Goal: Task Accomplishment & Management: Use online tool/utility

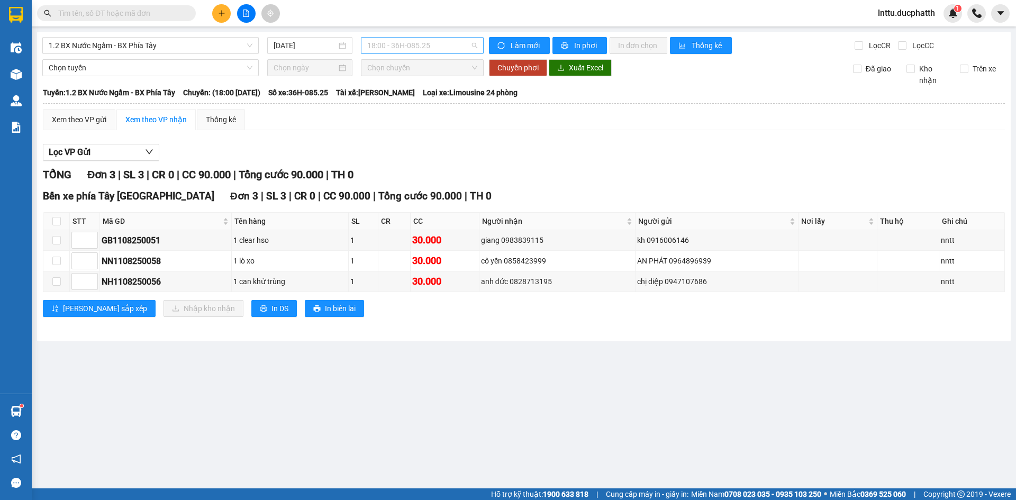
click at [392, 42] on span "18:00 - 36H-085.25" at bounding box center [422, 46] width 110 height 16
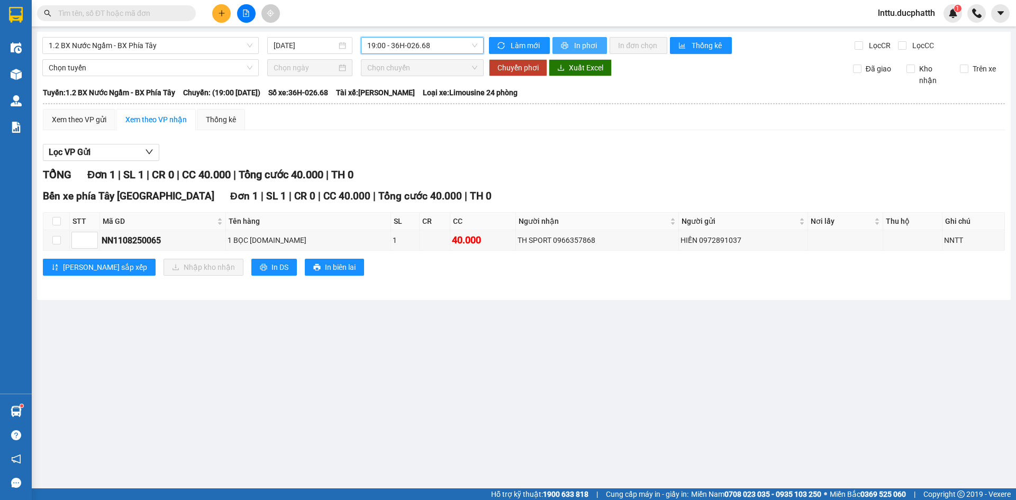
click at [581, 47] on span "In phơi" at bounding box center [586, 46] width 24 height 12
click at [415, 50] on span "19:00 - 36H-026.68" at bounding box center [422, 46] width 110 height 16
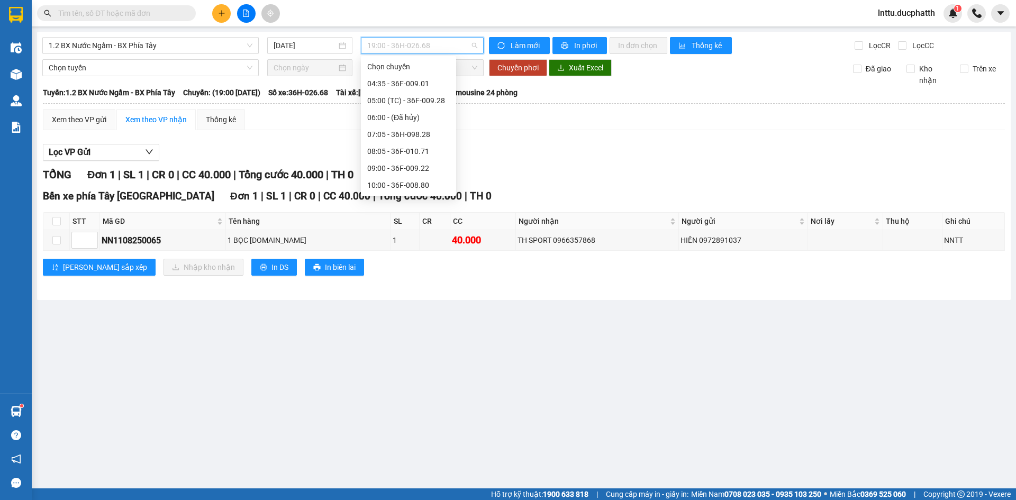
click at [403, 499] on div "18:00 - 36H-085.25" at bounding box center [408, 507] width 83 height 12
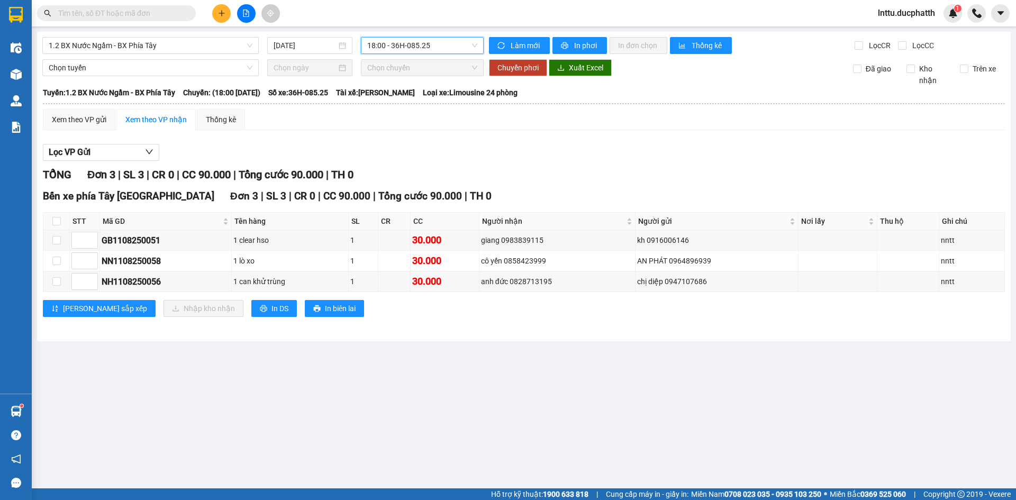
click at [435, 41] on span "18:00 - 36H-085.25" at bounding box center [422, 46] width 110 height 16
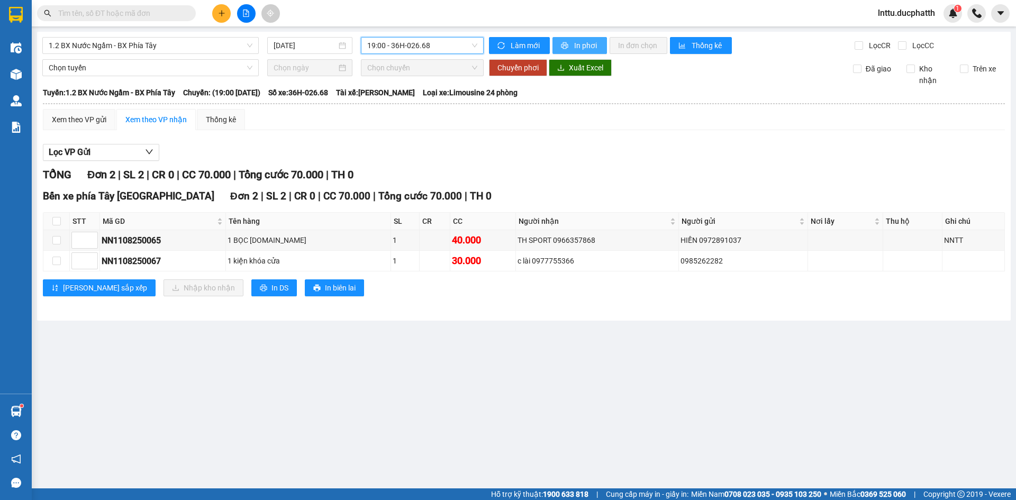
click at [576, 41] on span "In phơi" at bounding box center [586, 46] width 24 height 12
click at [186, 53] on div "1.2 BX Nước Ngầm - BX Phía Tây" at bounding box center [150, 45] width 216 height 17
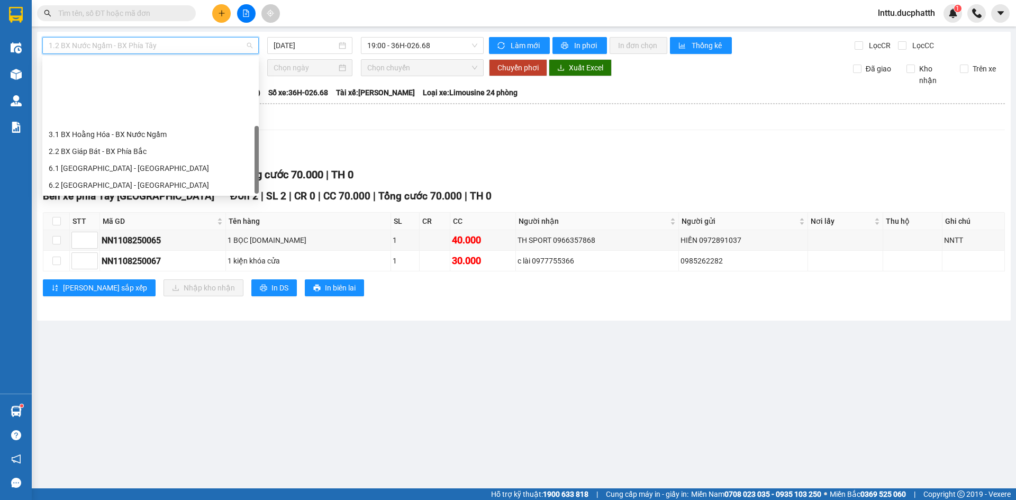
click at [157, 213] on div "3.2 BX Nước Ngầm - BX Hoằng Hóa" at bounding box center [151, 219] width 204 height 12
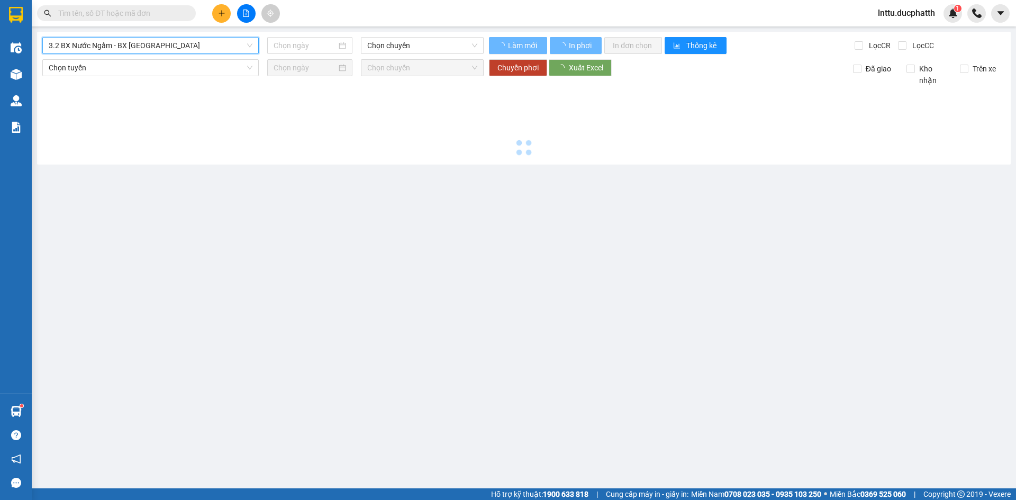
type input "11/08/2025"
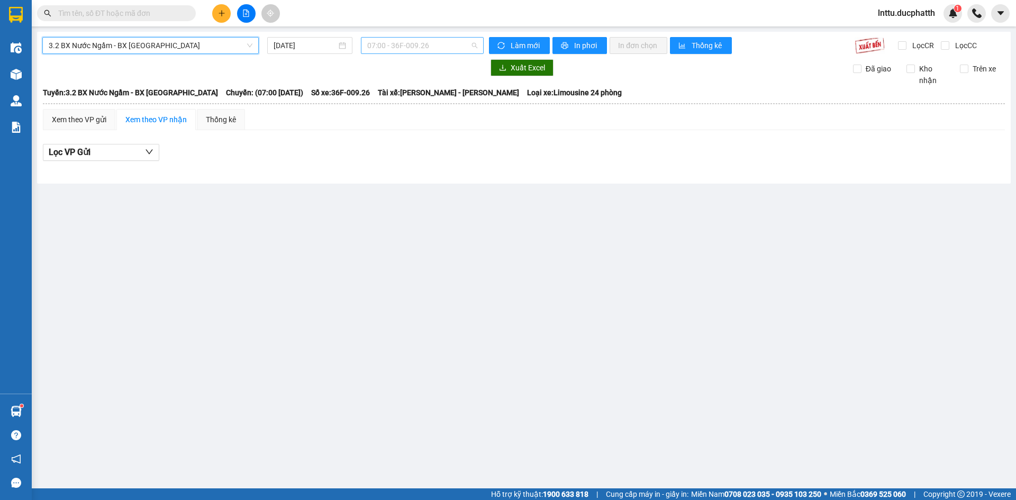
click at [411, 43] on span "07:00 - 36F-009.26" at bounding box center [422, 46] width 110 height 16
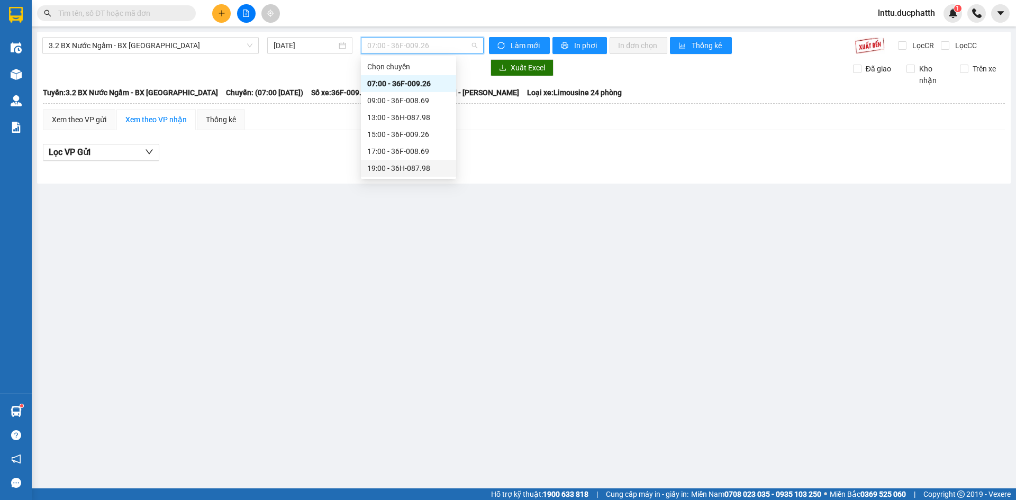
click at [409, 163] on div "19:00 - 36H-087.98" at bounding box center [408, 168] width 83 height 12
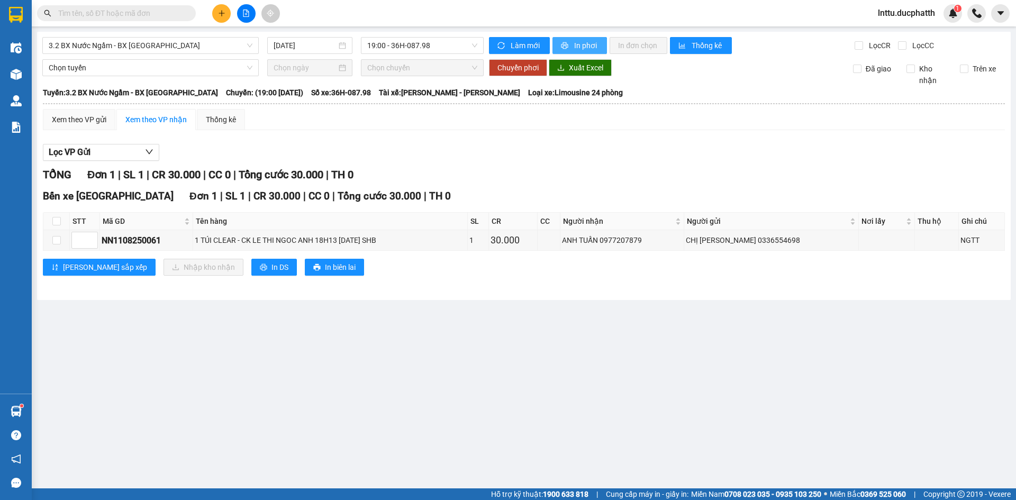
click at [583, 42] on span "In phơi" at bounding box center [586, 46] width 24 height 12
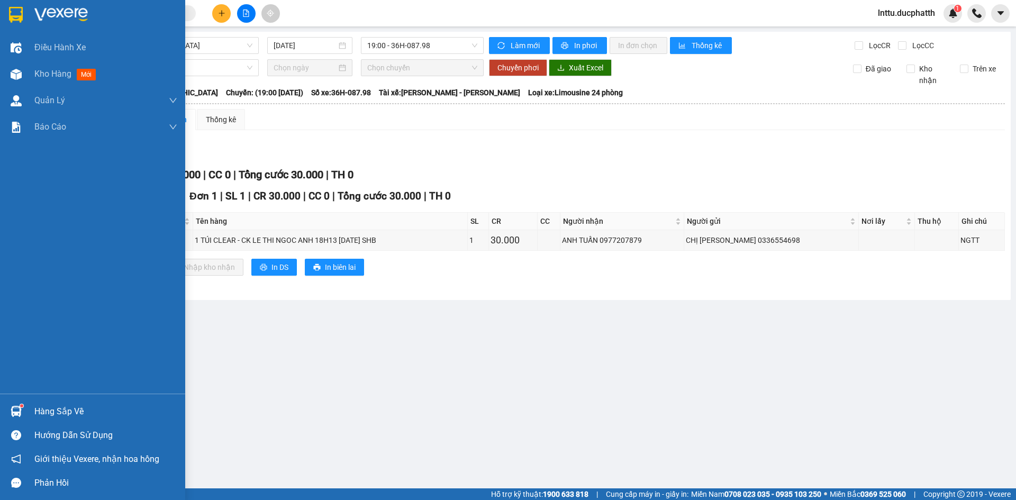
click at [13, 412] on img at bounding box center [16, 411] width 11 height 11
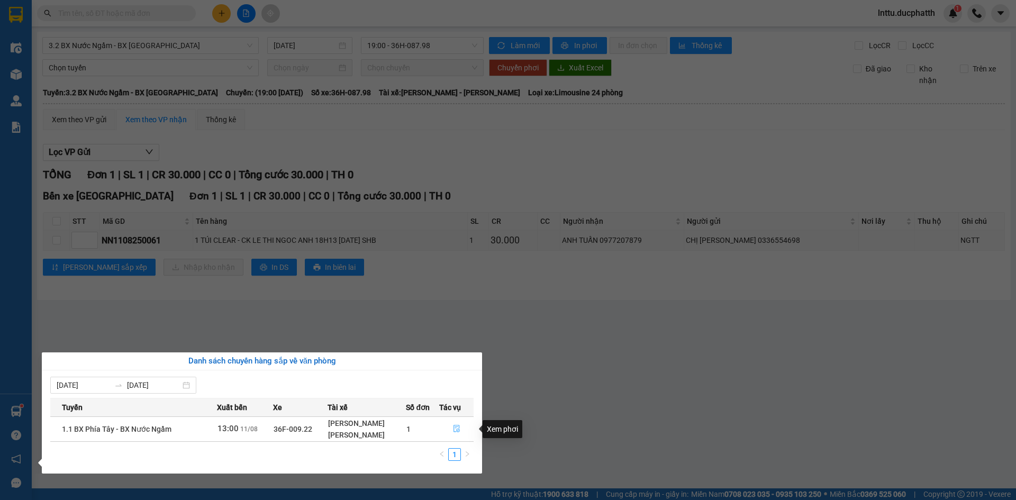
click at [453, 431] on icon "file-done" at bounding box center [456, 428] width 6 height 7
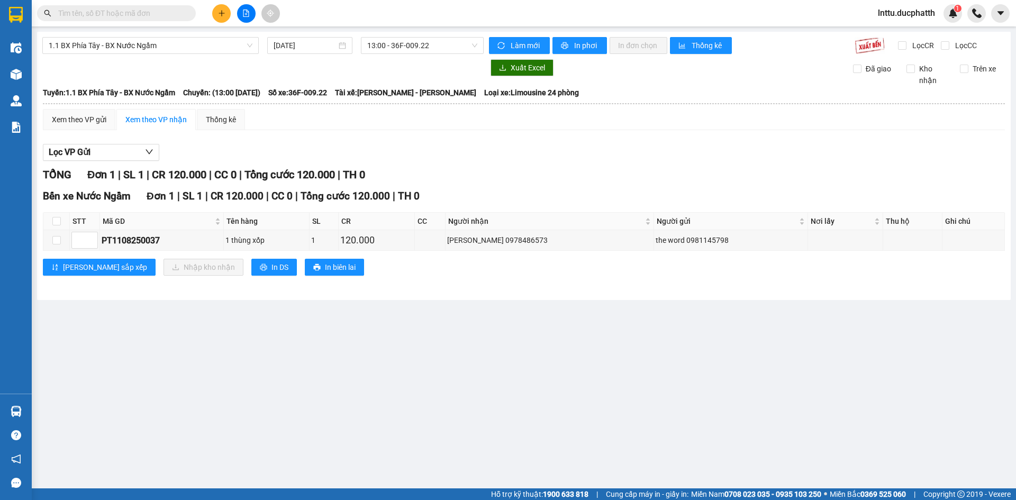
click at [356, 367] on main "1.1 BX Phía Tây - BX Nước Ngầm 11/08/2025 13:00 - 36F-009.22 Làm mới In phơi In…" at bounding box center [508, 244] width 1016 height 488
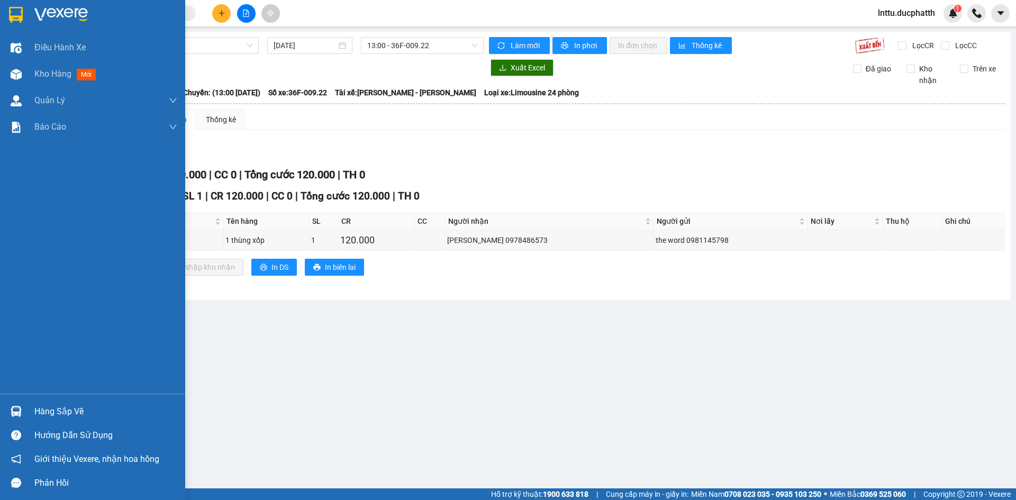
click at [15, 412] on img at bounding box center [16, 411] width 11 height 11
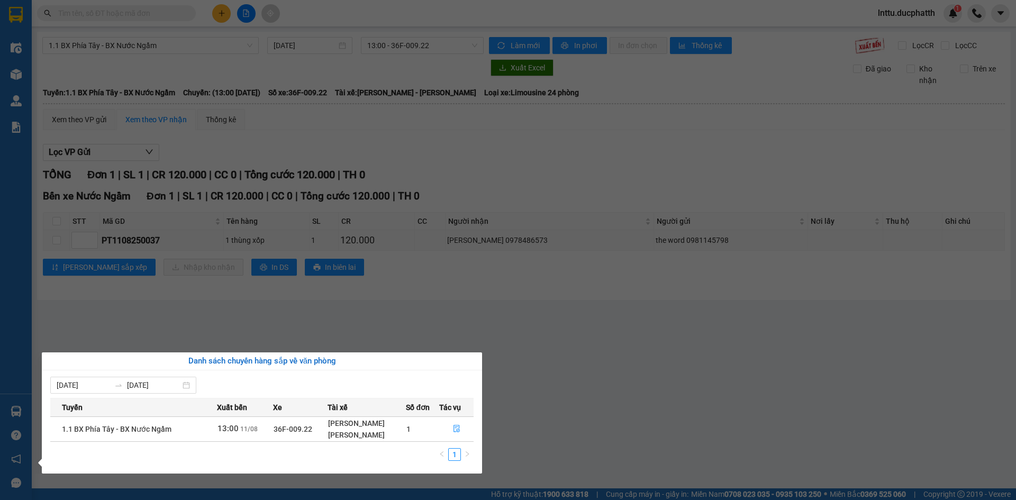
click at [365, 318] on section "Kết quả tìm kiếm ( 0 ) Bộ lọc No Data lnttu.ducphatth 1 Điều hành xe Kho hàng m…" at bounding box center [508, 250] width 1016 height 500
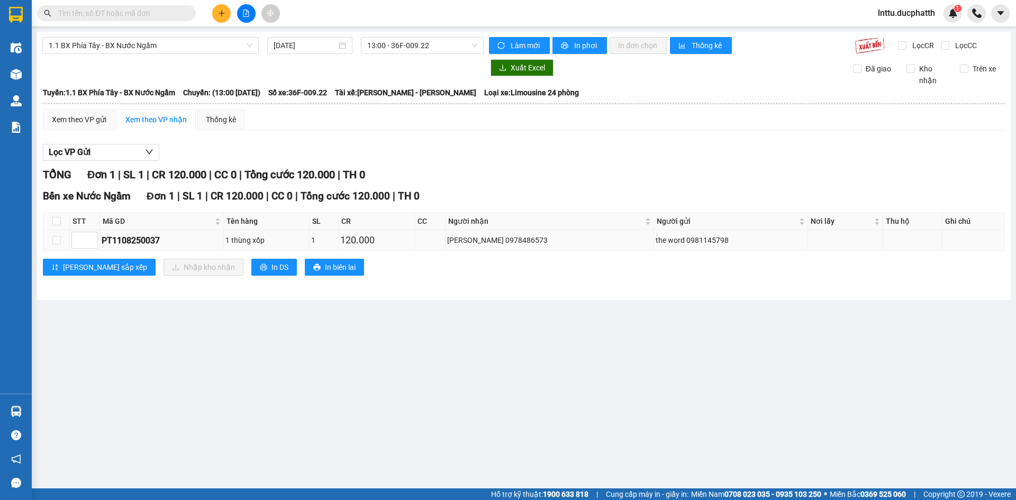
click at [141, 243] on div "PT1108250037" at bounding box center [162, 240] width 120 height 13
copy div "PT1108250037"
click at [96, 14] on input "text" at bounding box center [120, 13] width 125 height 12
paste input "PT1108250037"
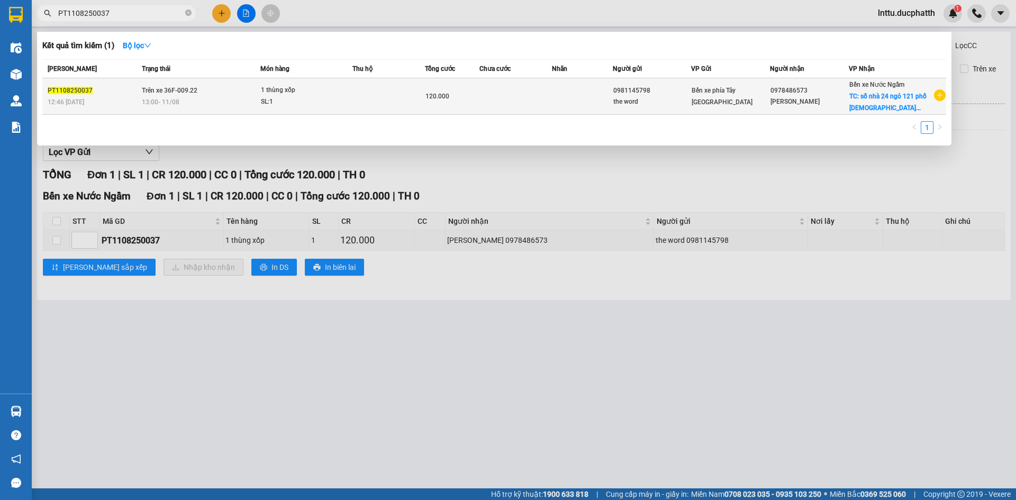
type input "PT1108250037"
click at [387, 94] on td at bounding box center [388, 96] width 72 height 37
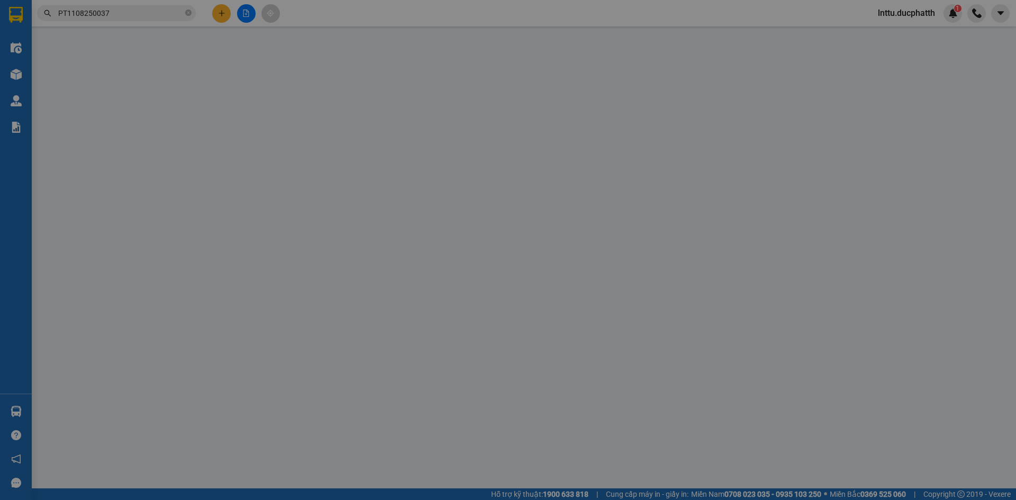
type input "0981145798"
type input "the word"
type input "0978486573"
type input "NGUYỄN MINH SƠN"
checkbox input "true"
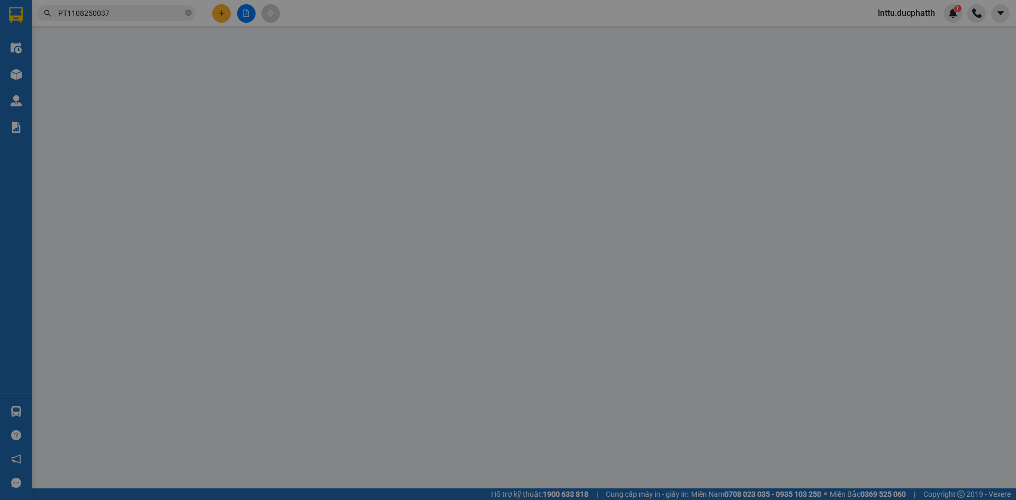
type input "số nhà 24 ngỏ 121 phố chùa láng đống đa hà nội"
type input "GỬI TT ck 12h43 11/8 le thanh tung vietin"
type input "120.000"
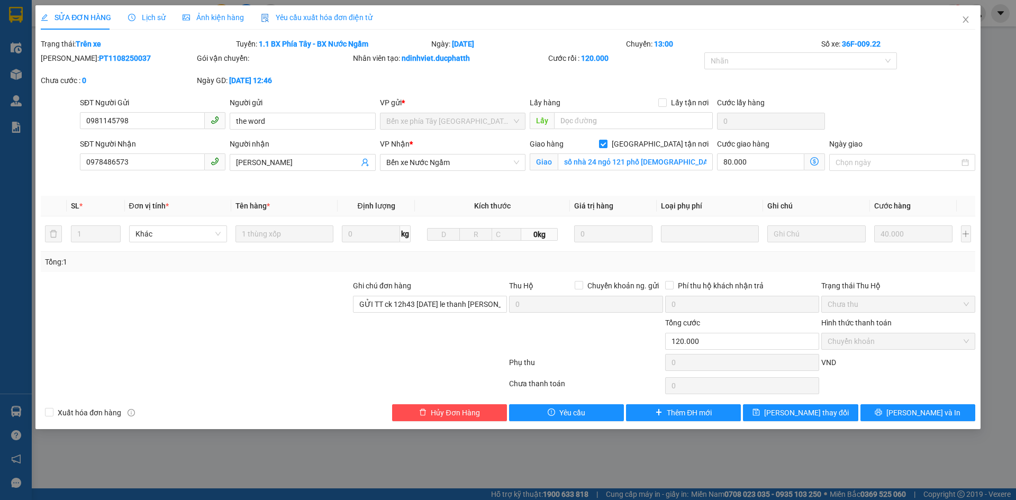
click at [299, 272] on div "Total Paid Fee 120.000 Total UnPaid Fee 0 Cash Collection Total Fee Trạng thái:…" at bounding box center [508, 229] width 934 height 383
click at [963, 28] on span "Close" at bounding box center [966, 20] width 30 height 30
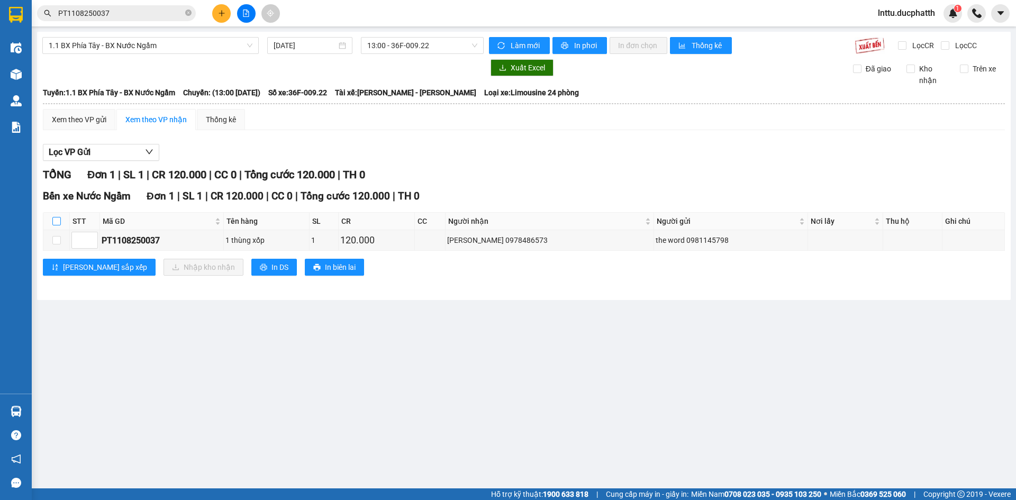
click at [60, 220] on input "checkbox" at bounding box center [56, 221] width 8 height 8
checkbox input "true"
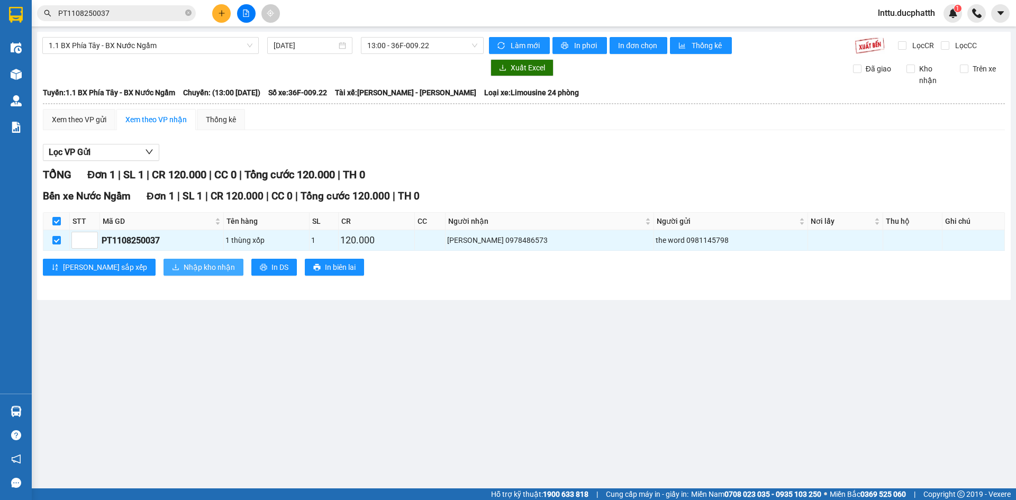
click at [184, 271] on span "Nhập kho nhận" at bounding box center [209, 267] width 51 height 12
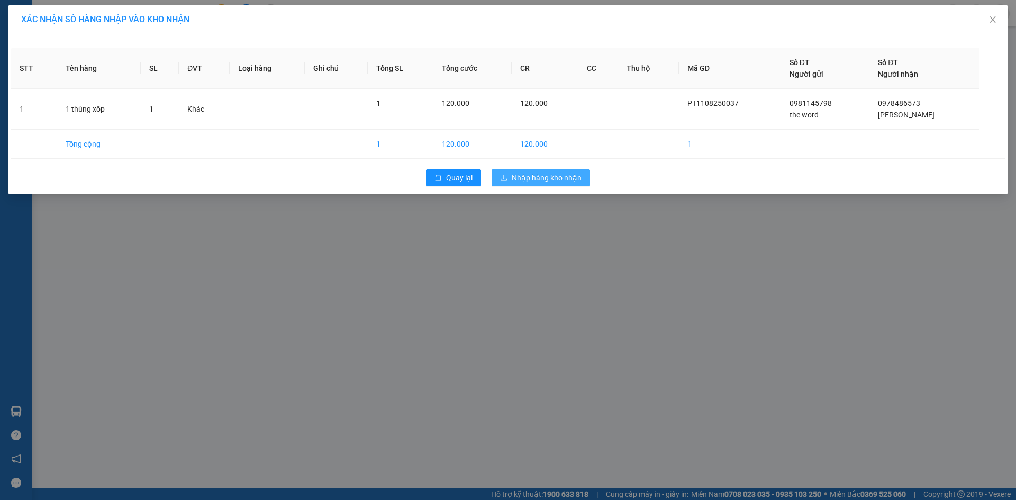
click at [577, 180] on span "Nhập hàng kho nhận" at bounding box center [547, 178] width 70 height 12
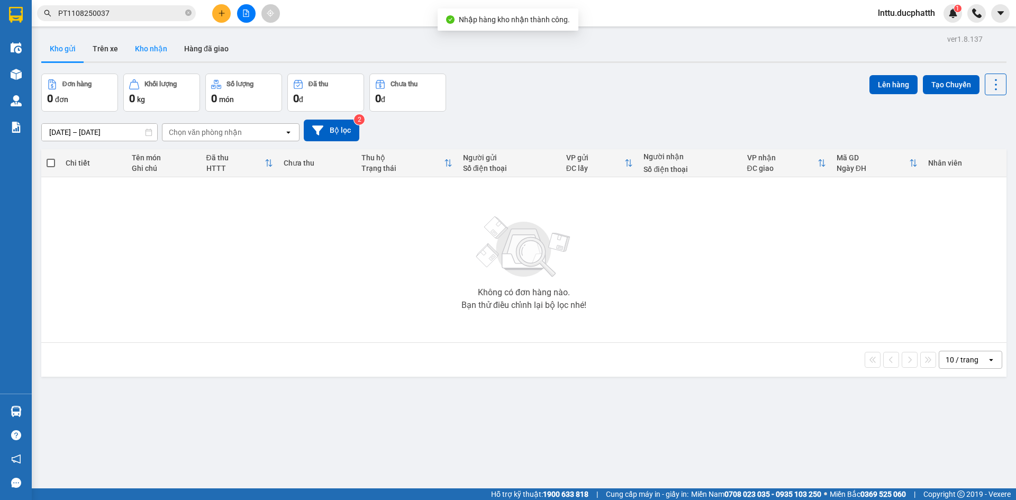
click at [145, 48] on button "Kho nhận" at bounding box center [150, 48] width 49 height 25
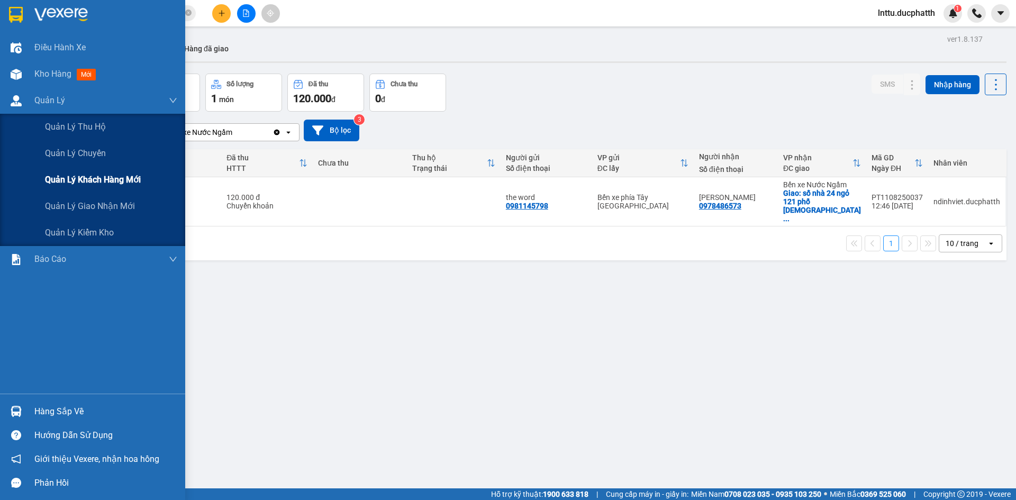
click at [88, 185] on span "Quản lý khách hàng mới" at bounding box center [93, 179] width 96 height 13
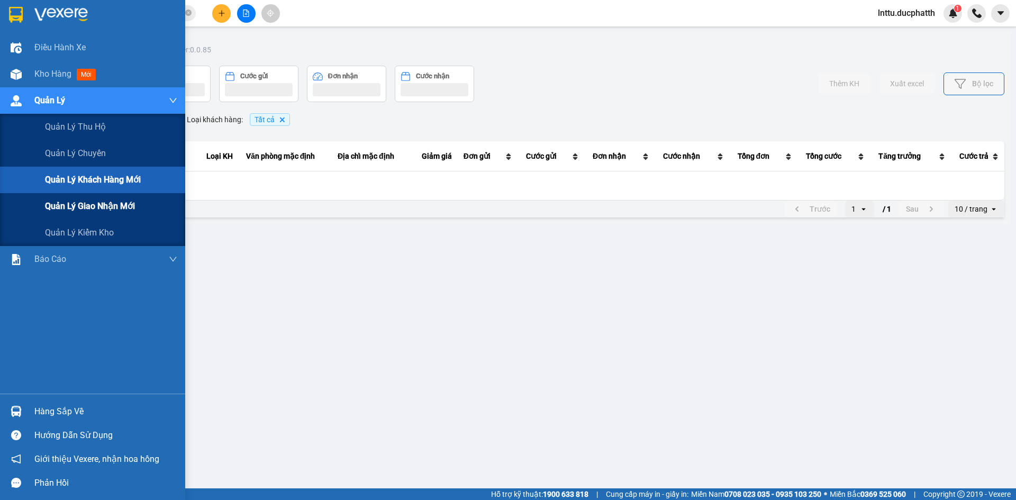
click at [85, 209] on span "Quản lý giao nhận mới" at bounding box center [90, 205] width 90 height 13
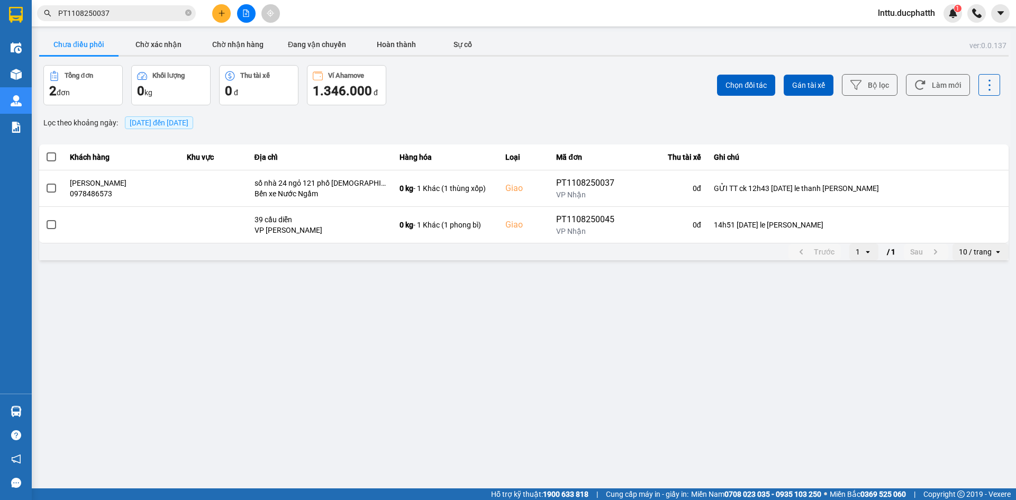
click at [396, 309] on main "ver: 0.0.137 Chưa điều phối Chờ xác nhận Chờ nhận hàng Đang vận chuyển Hoàn thà…" at bounding box center [508, 244] width 1016 height 488
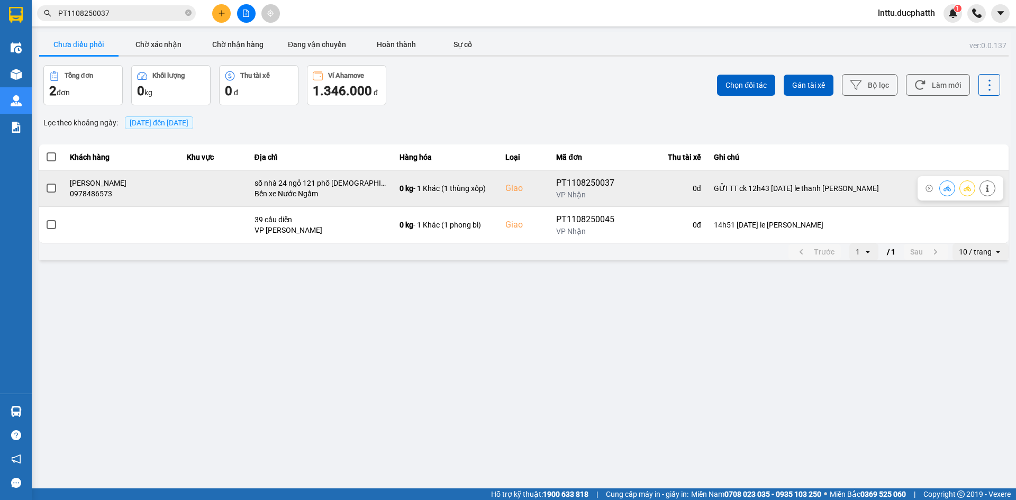
click at [945, 188] on icon at bounding box center [946, 188] width 7 height 7
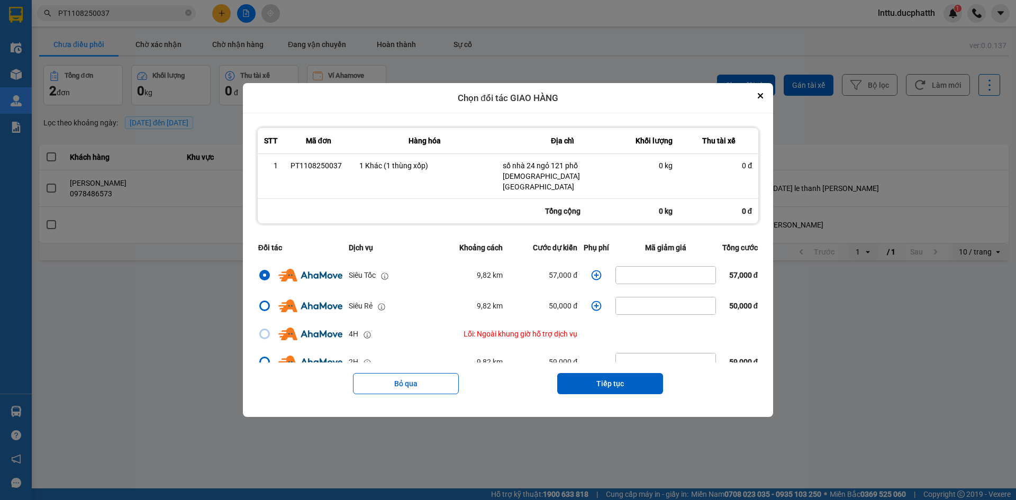
click at [592, 270] on icon "dialog" at bounding box center [596, 275] width 10 height 10
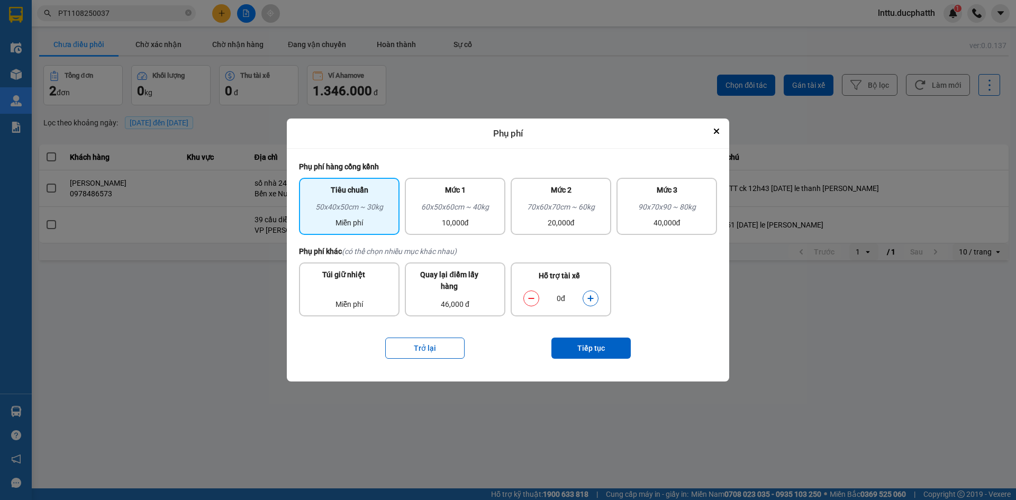
click at [594, 295] on icon "dialog" at bounding box center [590, 298] width 7 height 7
click at [714, 131] on icon "Close" at bounding box center [716, 131] width 5 height 5
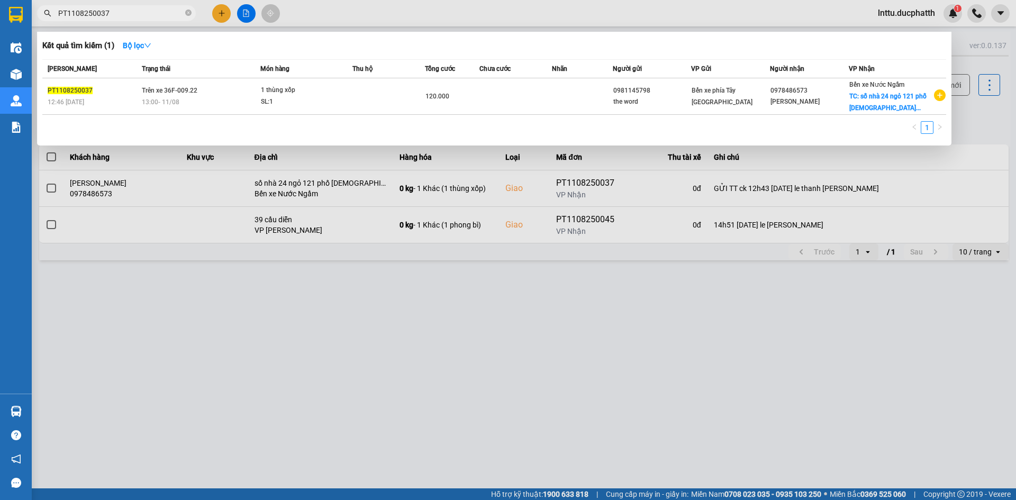
click at [115, 18] on span "PT1108250037" at bounding box center [116, 13] width 159 height 16
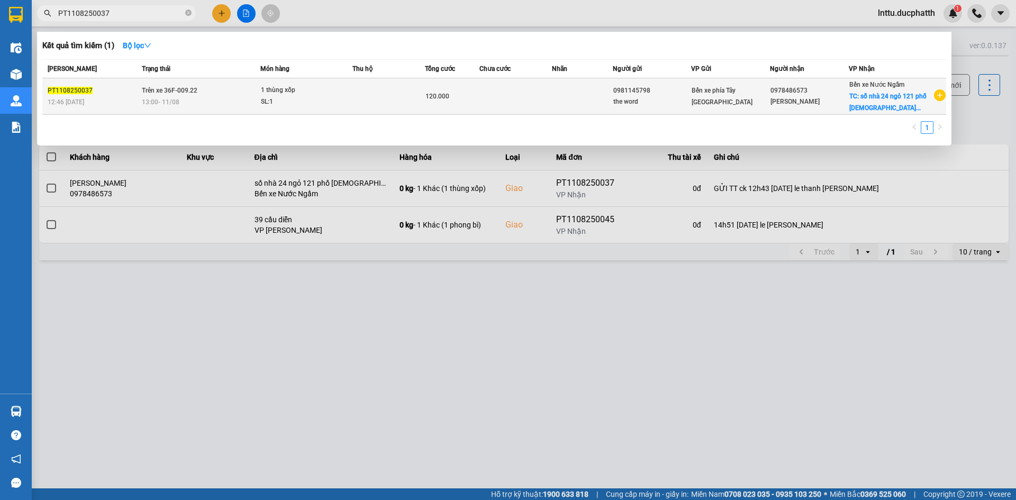
click at [332, 95] on div "1 thùng xốp" at bounding box center [300, 91] width 79 height 12
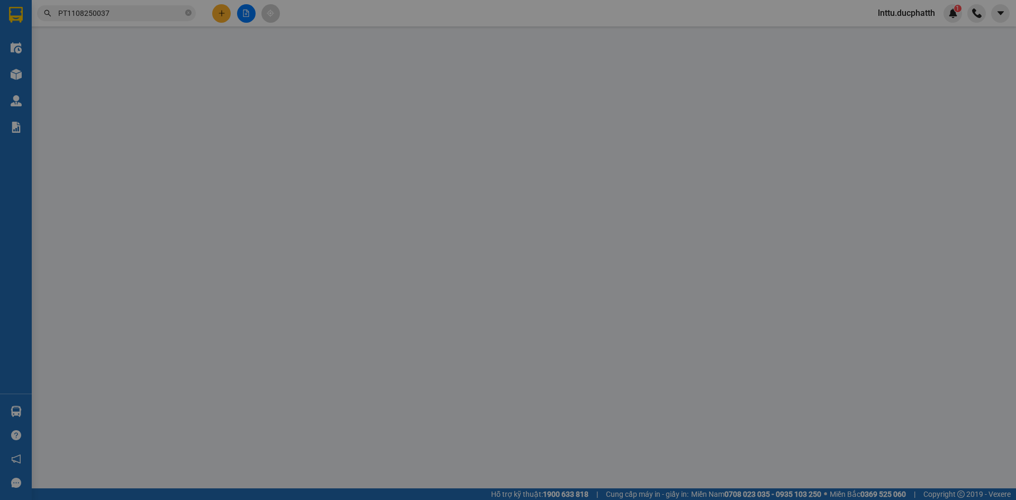
type input "0981145798"
type input "the word"
type input "0978486573"
type input "NGUYỄN MINH SƠN"
checkbox input "true"
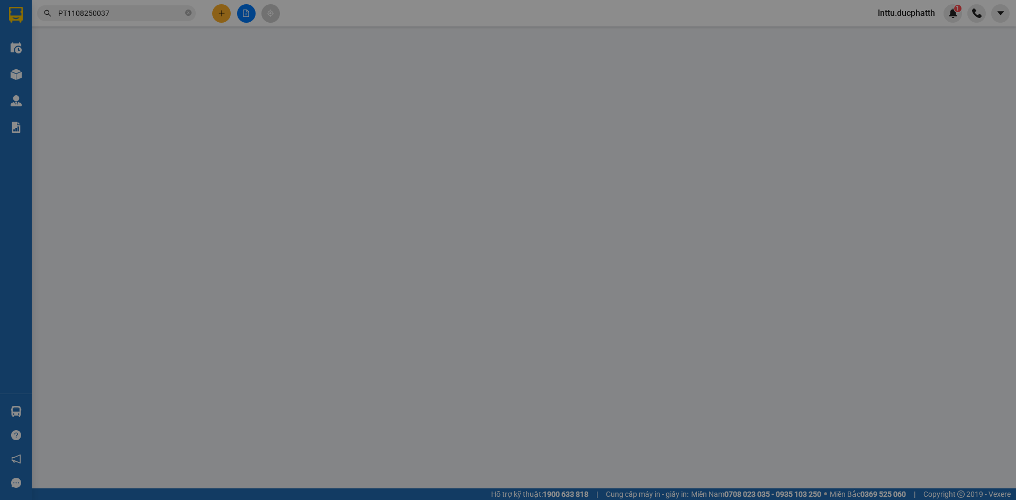
type input "số nhà 24 ngỏ 121 phố chùa láng đống đa hà nội"
type input "GỬI TT ck 12h43 11/8 le thanh tung vietin"
type input "120.000"
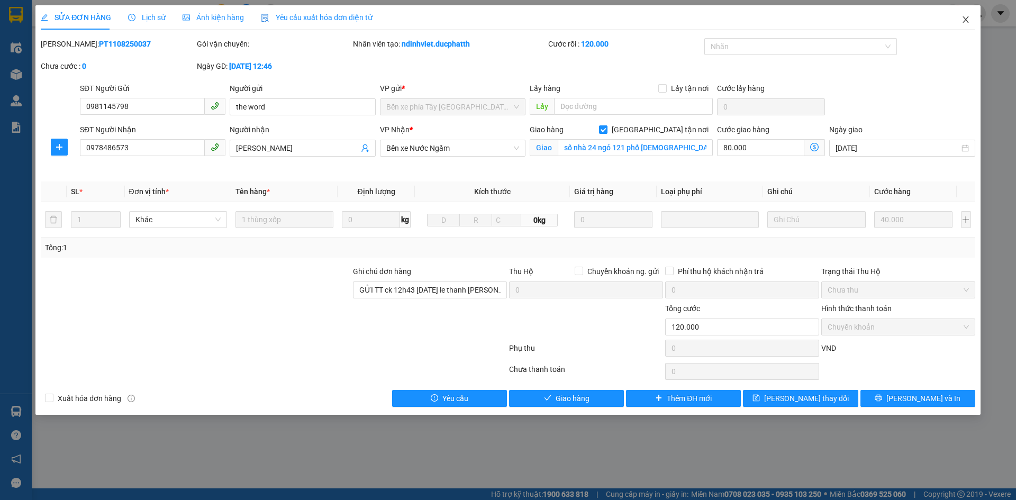
click at [964, 24] on icon "close" at bounding box center [965, 19] width 8 height 8
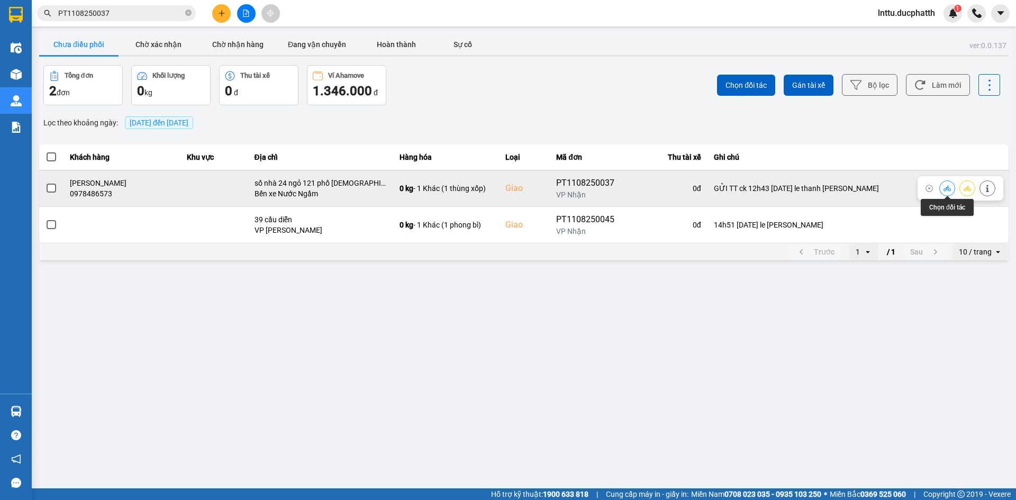
click at [943, 191] on button at bounding box center [947, 188] width 15 height 19
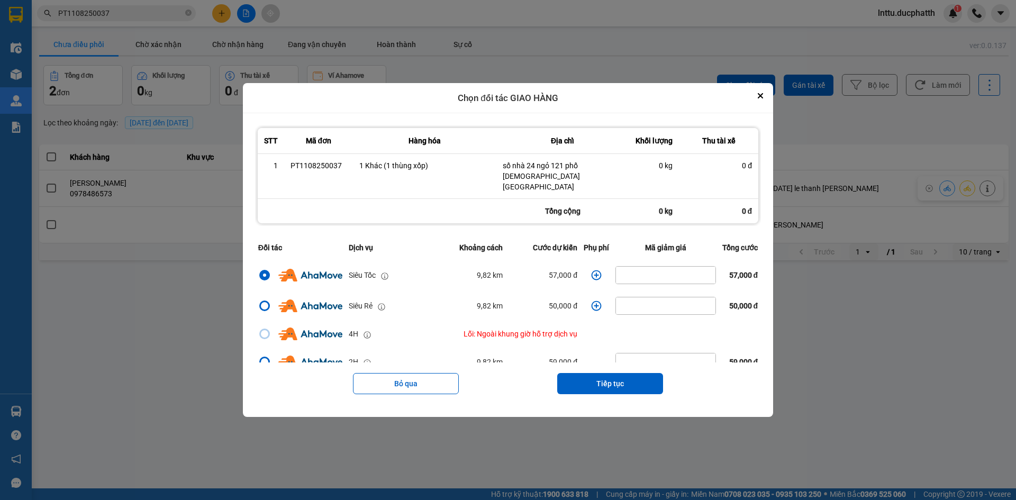
click at [591, 270] on icon "dialog" at bounding box center [596, 275] width 11 height 11
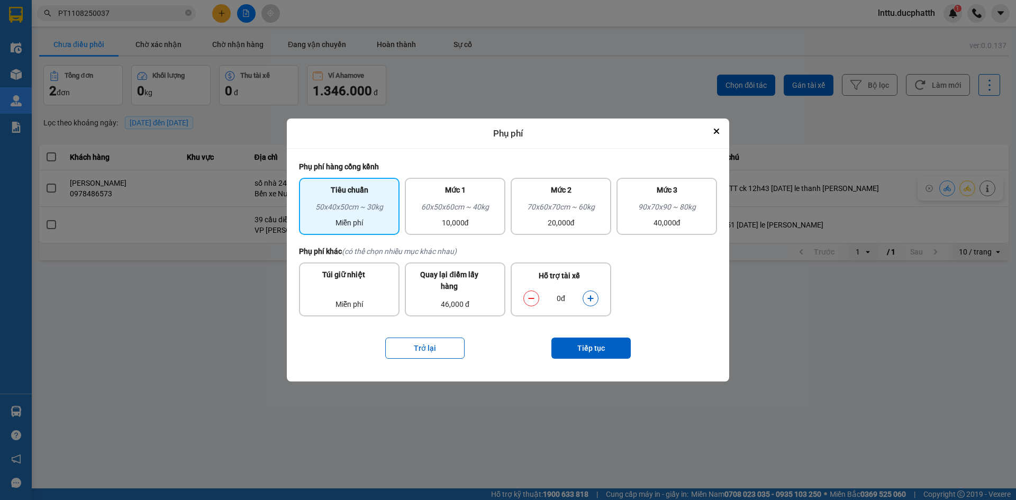
click at [590, 294] on button "dialog" at bounding box center [590, 298] width 15 height 19
click at [577, 350] on button "Tiếp tục" at bounding box center [590, 348] width 79 height 21
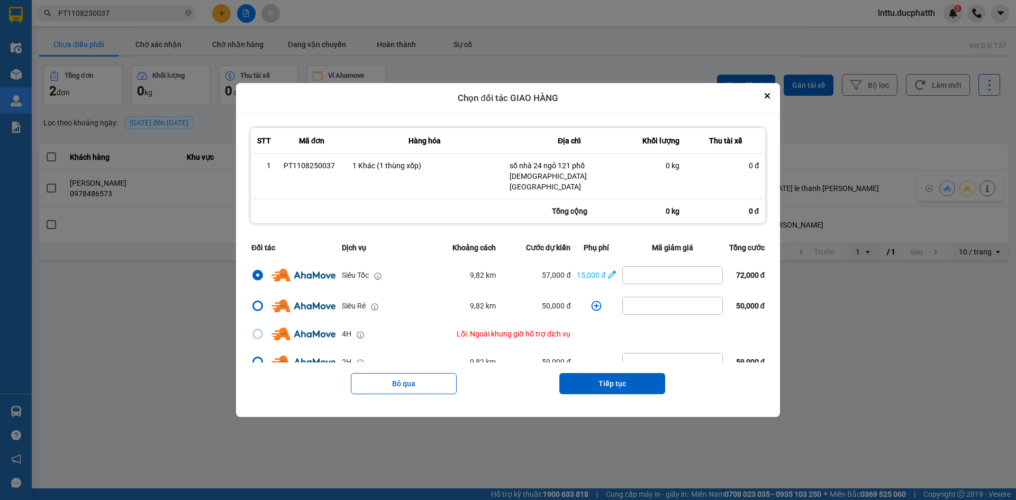
scroll to position [53, 0]
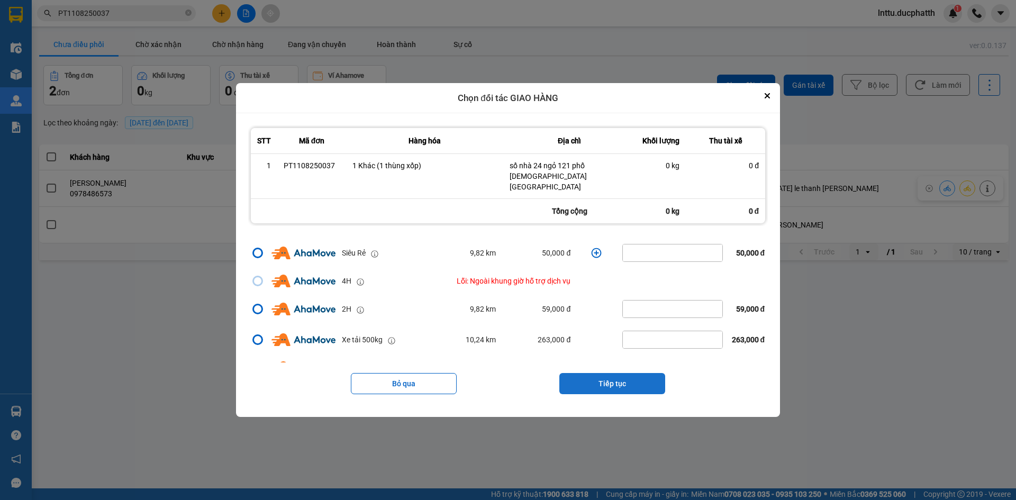
click at [608, 377] on button "Tiếp tục" at bounding box center [612, 383] width 106 height 21
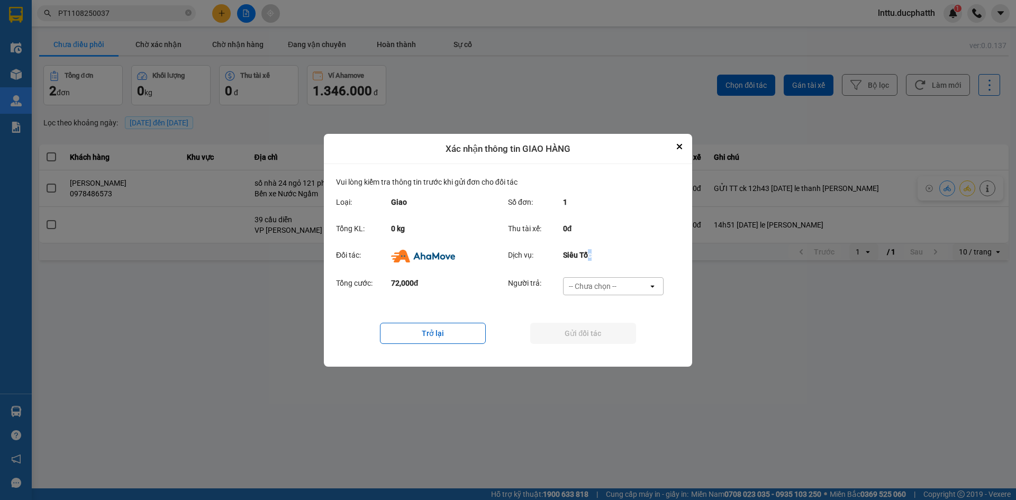
click at [594, 267] on div "Đối tác: Dịch vụ: Siêu Tốc" at bounding box center [508, 259] width 344 height 28
click at [609, 281] on div "-- Chưa chọn --" at bounding box center [593, 286] width 48 height 11
click at [600, 341] on span "Ví Ahamove" at bounding box center [592, 346] width 43 height 11
click at [579, 333] on button "Gửi đối tác" at bounding box center [583, 333] width 106 height 21
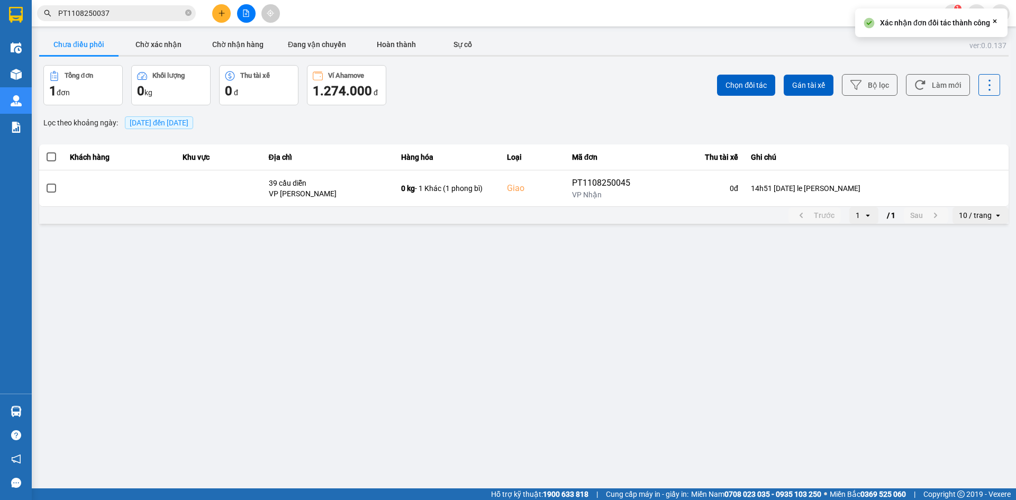
click at [326, 308] on main "ver: 0.0.137 Chưa điều phối Chờ xác nhận Chờ nhận hàng Đang vận chuyển Hoàn thà…" at bounding box center [508, 244] width 1016 height 488
click at [495, 278] on main "ver: 0.0.137 Chưa điều phối Chờ xác nhận Chờ nhận hàng Đang vận chuyển Hoàn thà…" at bounding box center [508, 244] width 1016 height 488
click at [250, 41] on button "Chờ nhận hàng" at bounding box center [237, 44] width 79 height 21
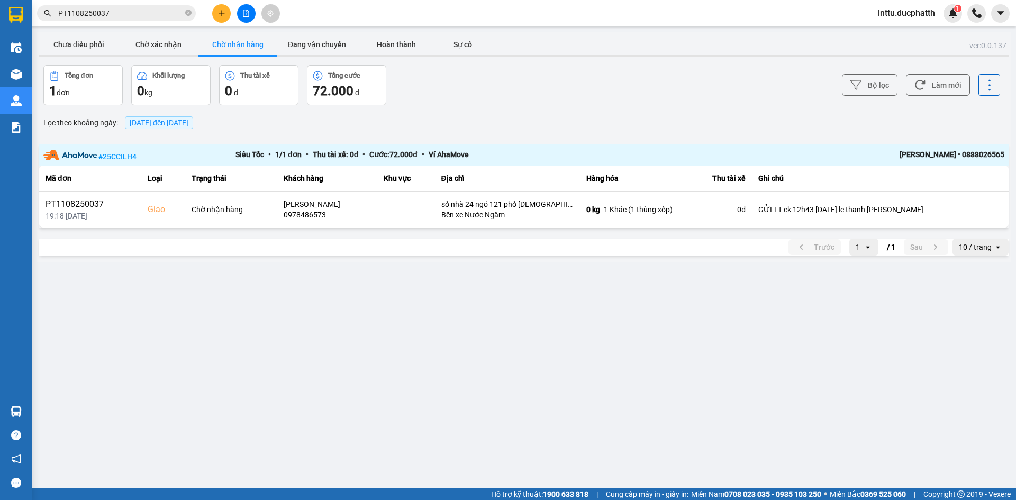
click at [420, 367] on main "ver: 0.0.137 Chưa điều phối Chờ xác nhận Chờ nhận hàng Đang vận chuyển Hoàn thà…" at bounding box center [508, 244] width 1016 height 488
click at [123, 13] on input "PT1108250037" at bounding box center [120, 13] width 125 height 12
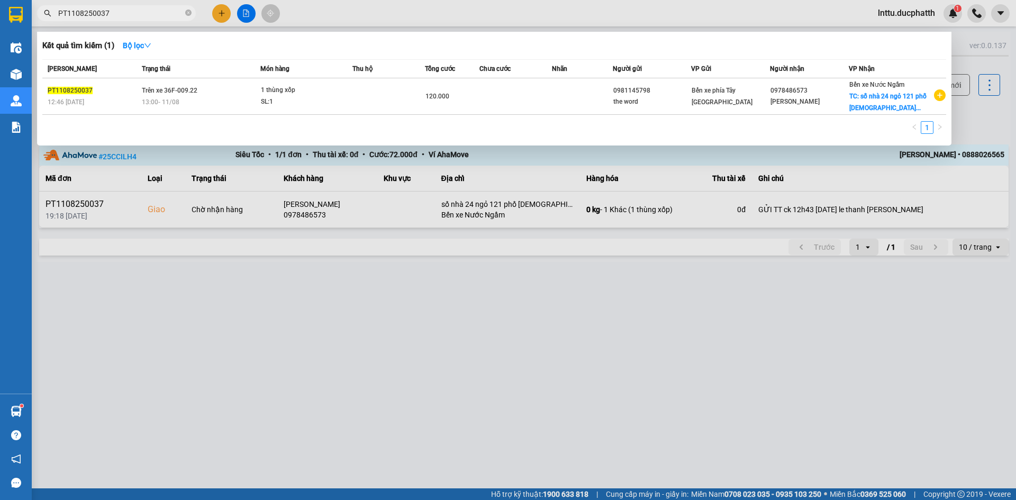
click at [123, 13] on input "PT1108250037" at bounding box center [120, 13] width 125 height 12
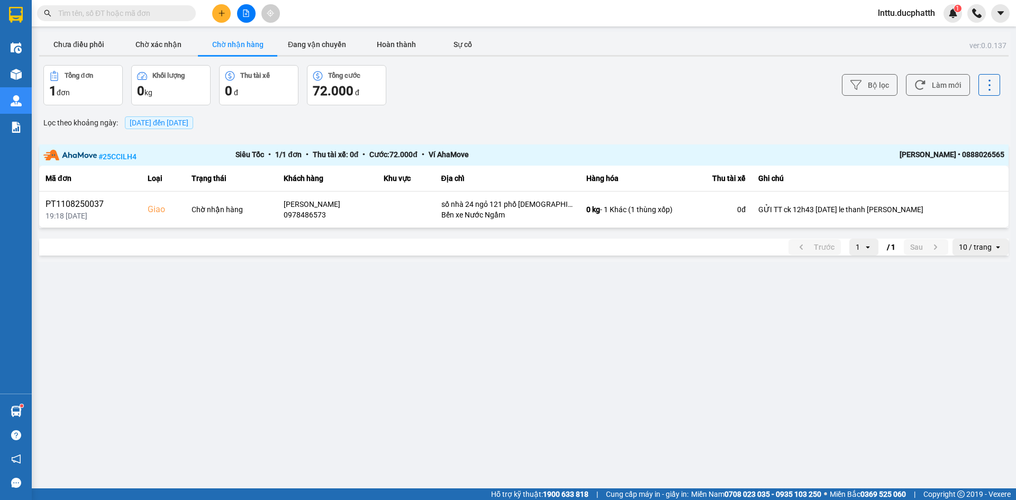
click at [551, 283] on main "ver: 0.0.137 Chưa điều phối Chờ xác nhận Chờ nhận hàng Đang vận chuyển Hoàn thà…" at bounding box center [508, 244] width 1016 height 488
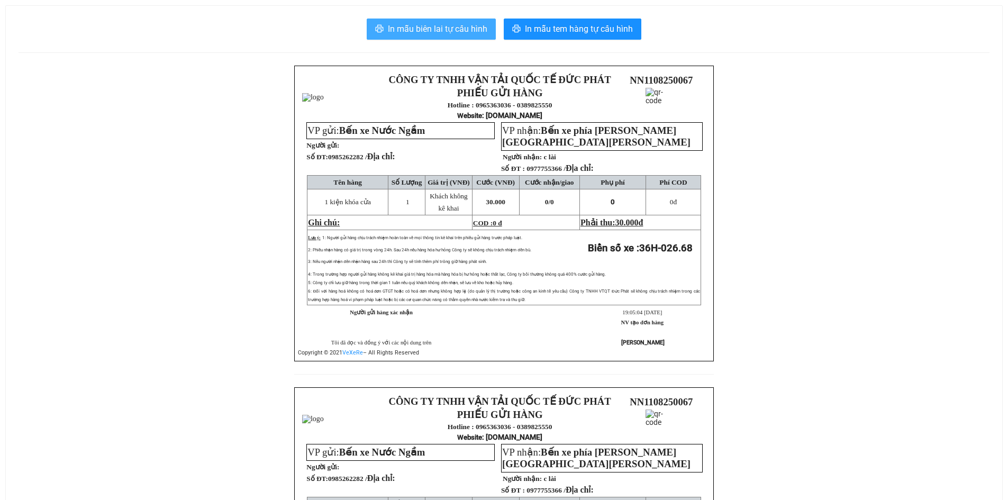
click at [420, 33] on span "In mẫu biên lai tự cấu hình" at bounding box center [437, 28] width 99 height 13
click at [430, 33] on span "In mẫu biên lai tự cấu hình" at bounding box center [437, 28] width 99 height 13
